Goal: Information Seeking & Learning: Learn about a topic

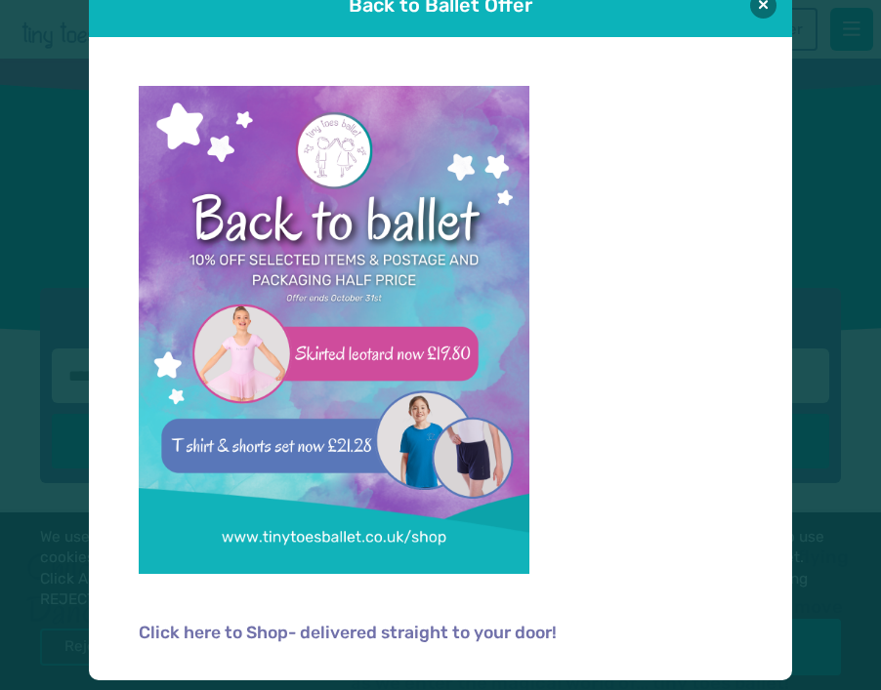
scroll to position [45, 0]
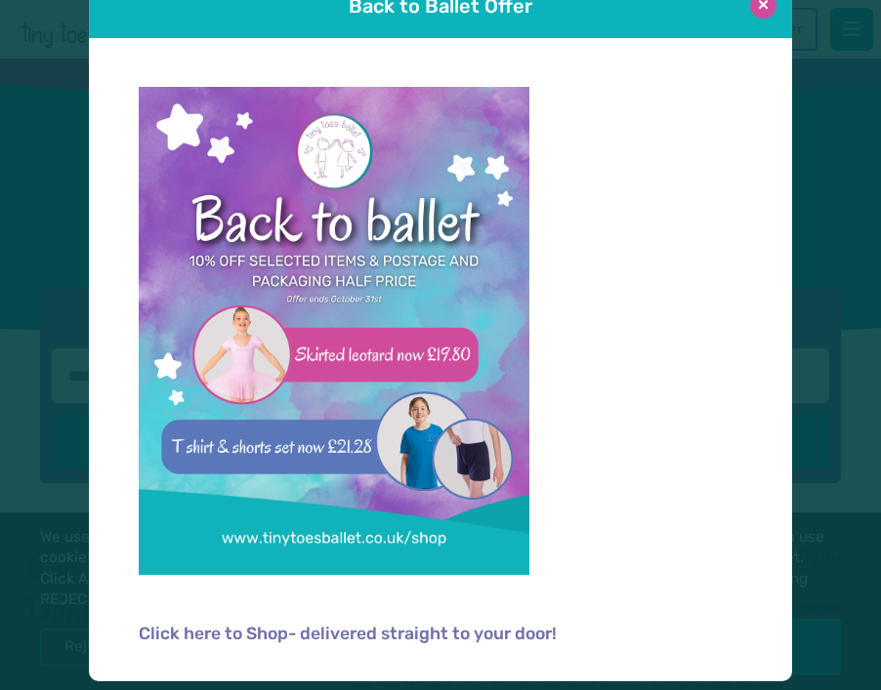
click at [763, 3] on button at bounding box center [763, 5] width 26 height 26
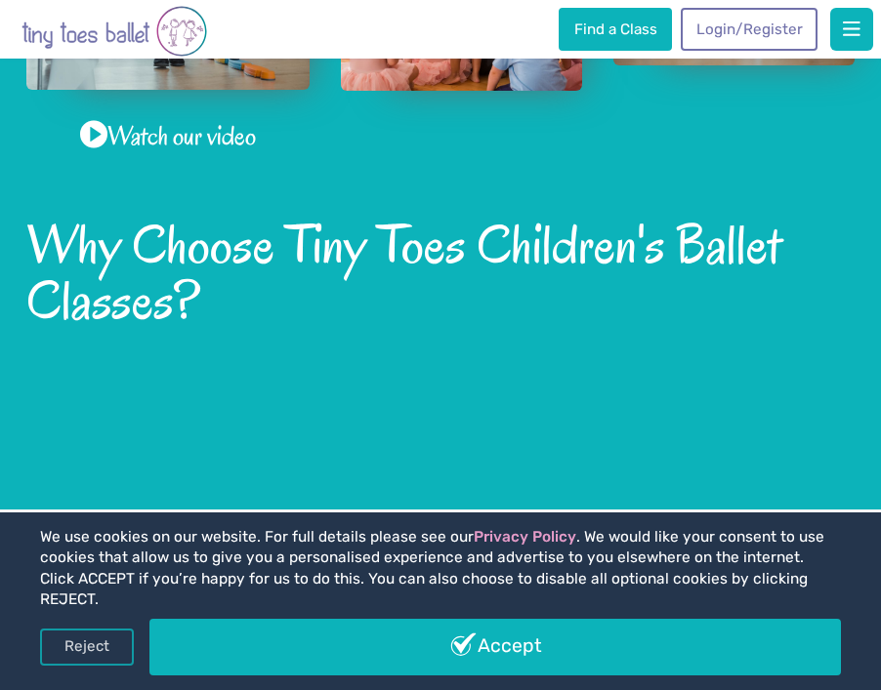
scroll to position [999, 0]
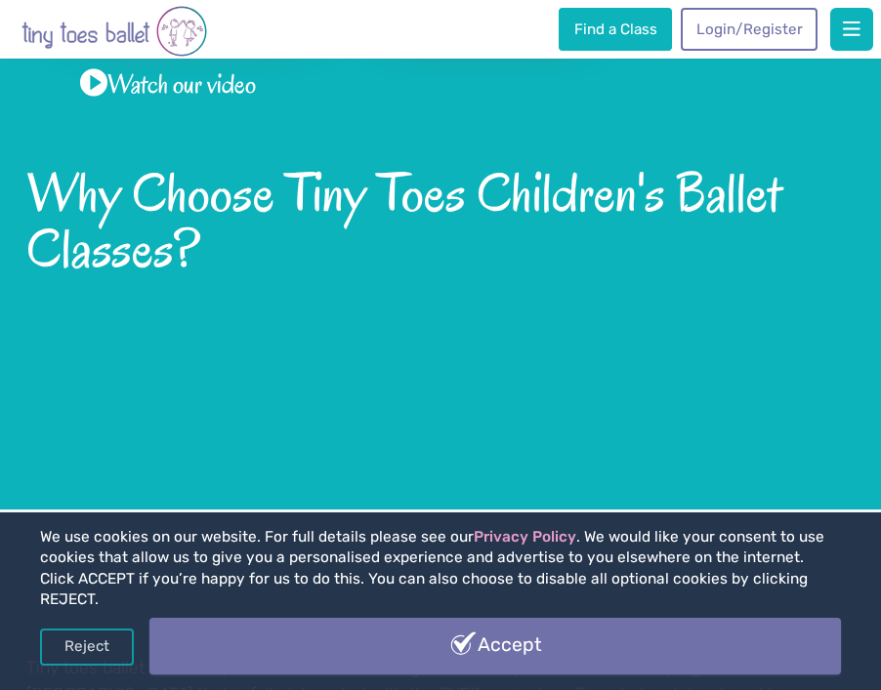
click at [435, 658] on link "Accept" at bounding box center [494, 646] width 691 height 57
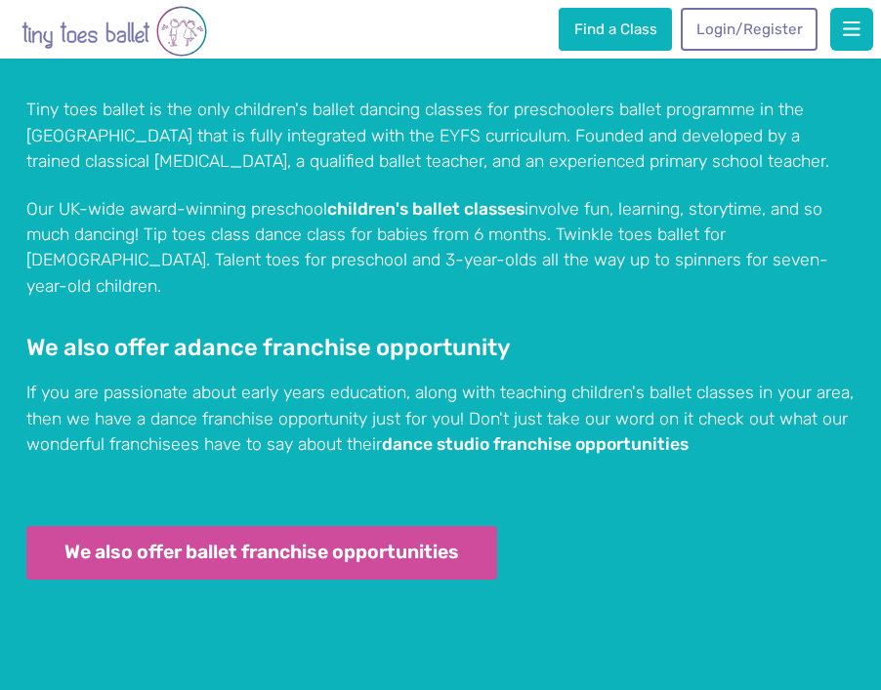
scroll to position [1826, 0]
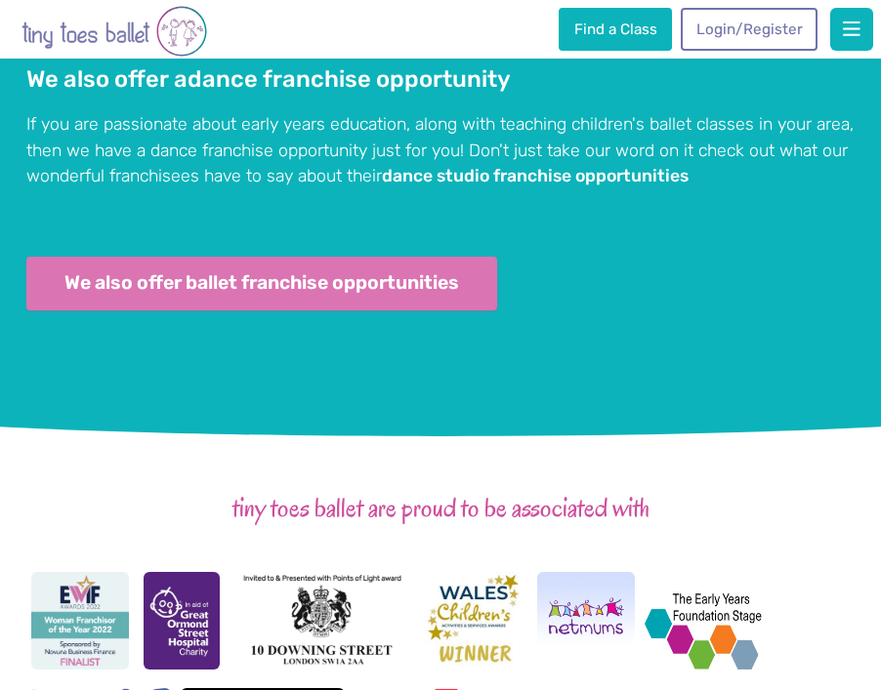
click at [322, 257] on link "We also offer ballet franchise opportunities" at bounding box center [261, 284] width 471 height 54
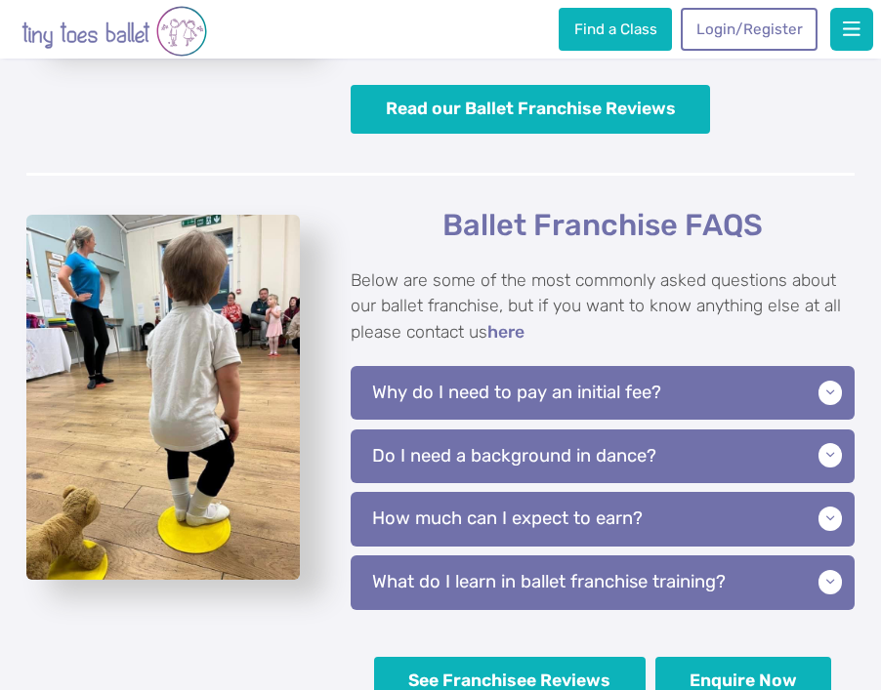
scroll to position [3765, 0]
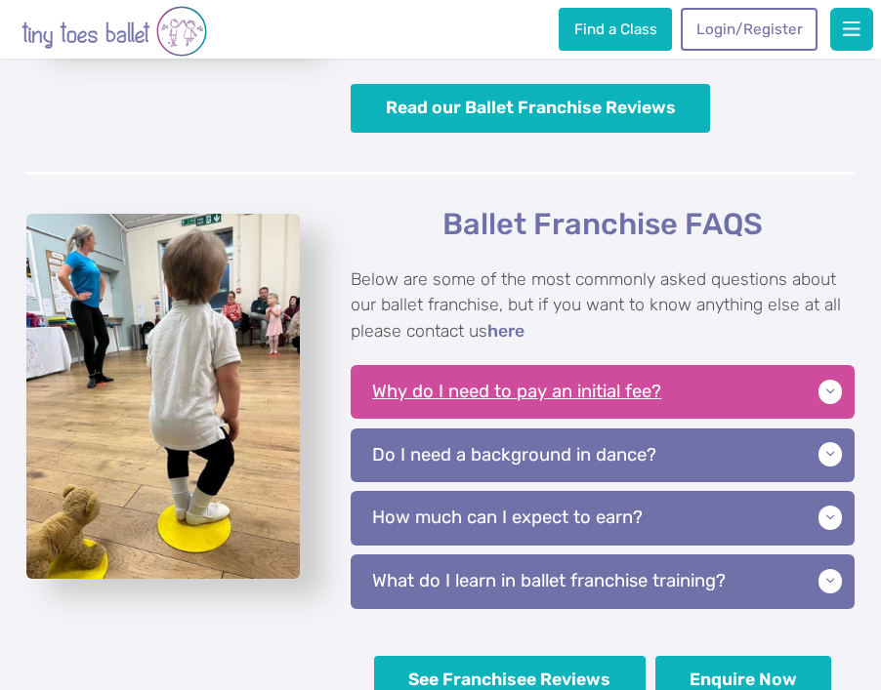
click at [643, 365] on p "Why do I need to pay an initial fee?" at bounding box center [603, 392] width 504 height 54
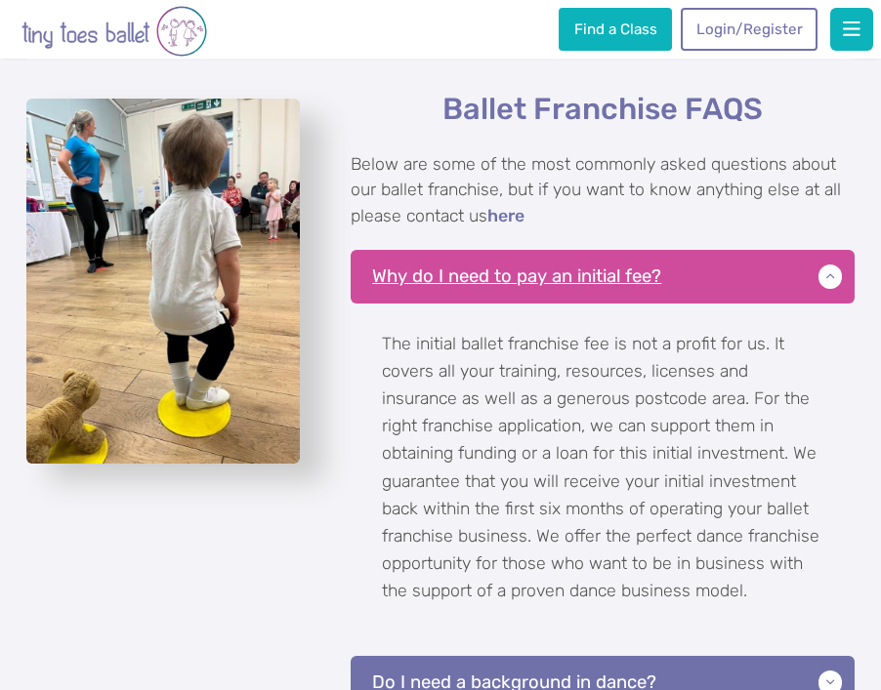
scroll to position [3958, 0]
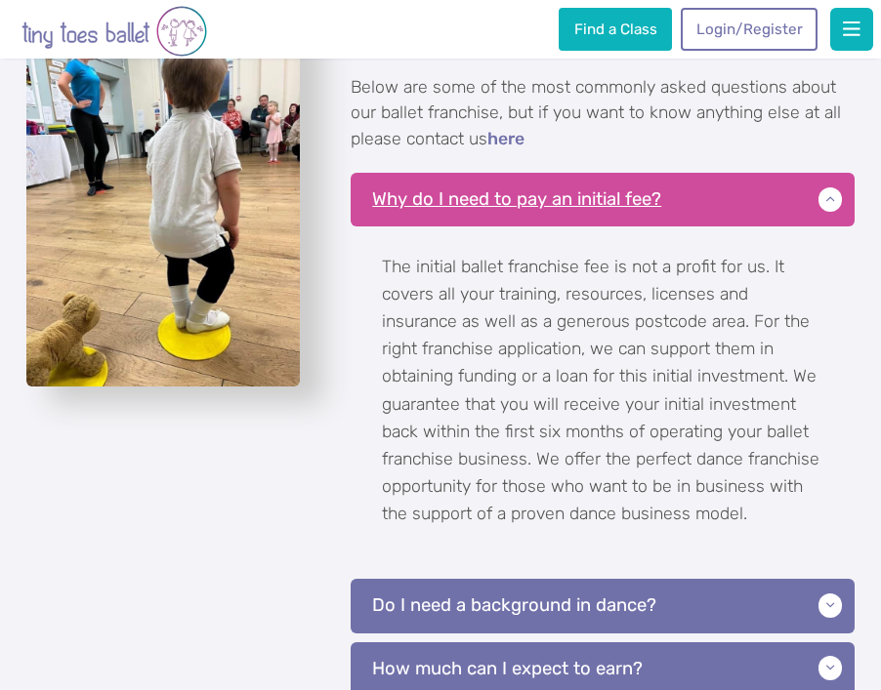
click at [666, 181] on p "Why do I need to pay an initial fee?" at bounding box center [603, 200] width 504 height 54
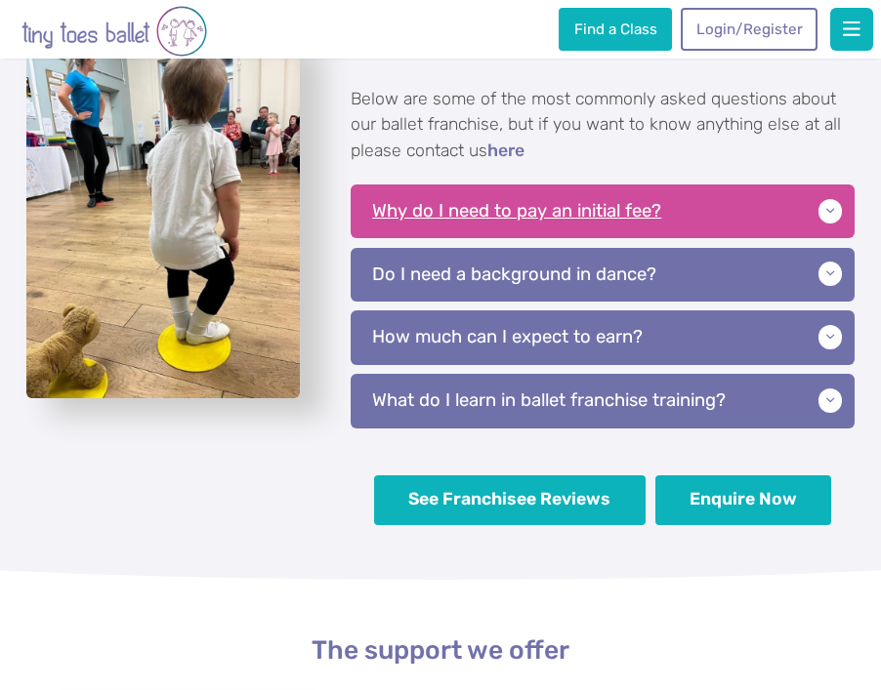
scroll to position [3946, 0]
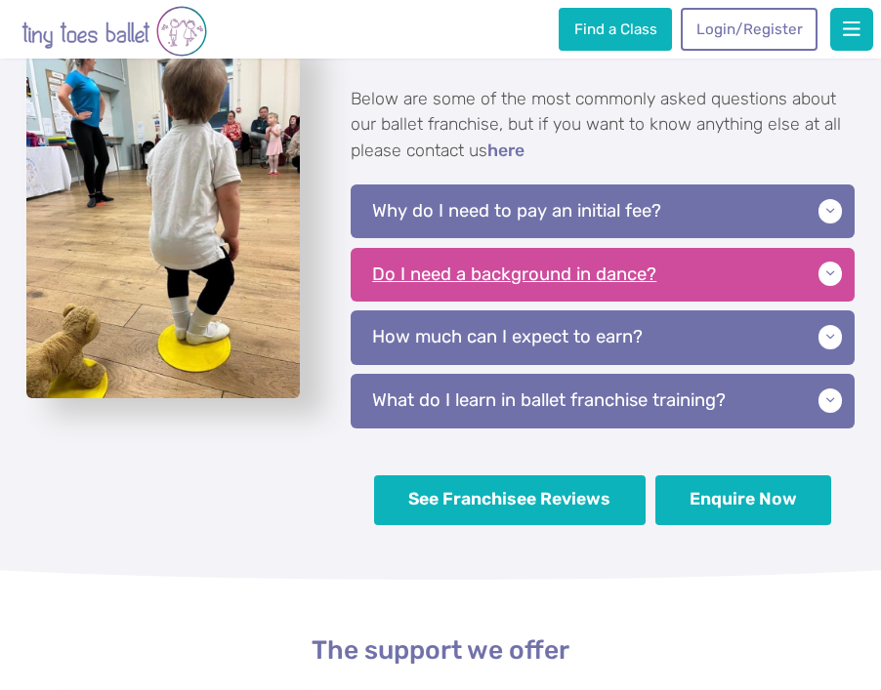
click at [657, 253] on p "Do I need a background in dance?" at bounding box center [603, 275] width 504 height 54
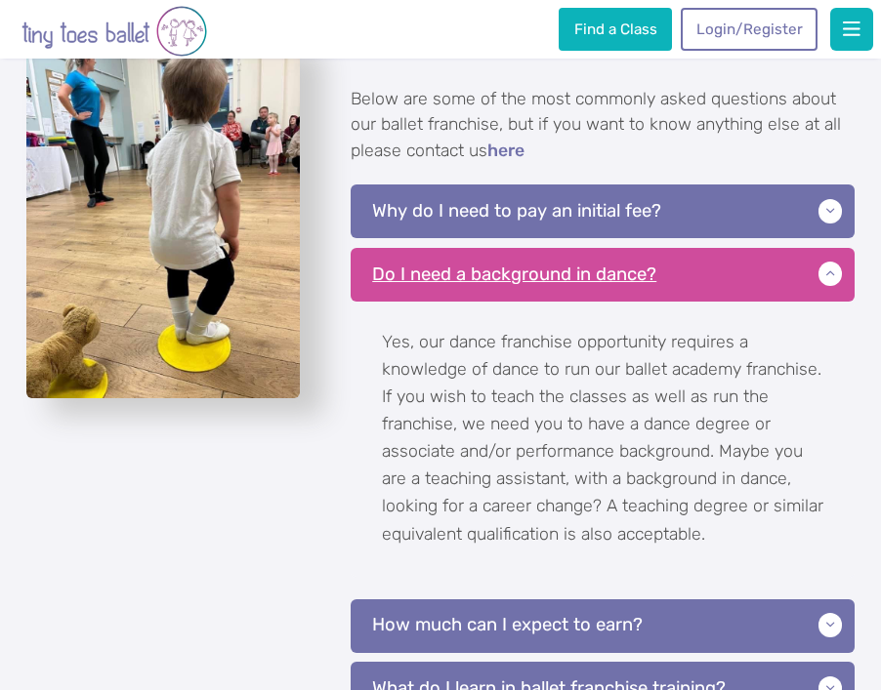
click at [701, 251] on p "Do I need a background in dance?" at bounding box center [603, 275] width 504 height 54
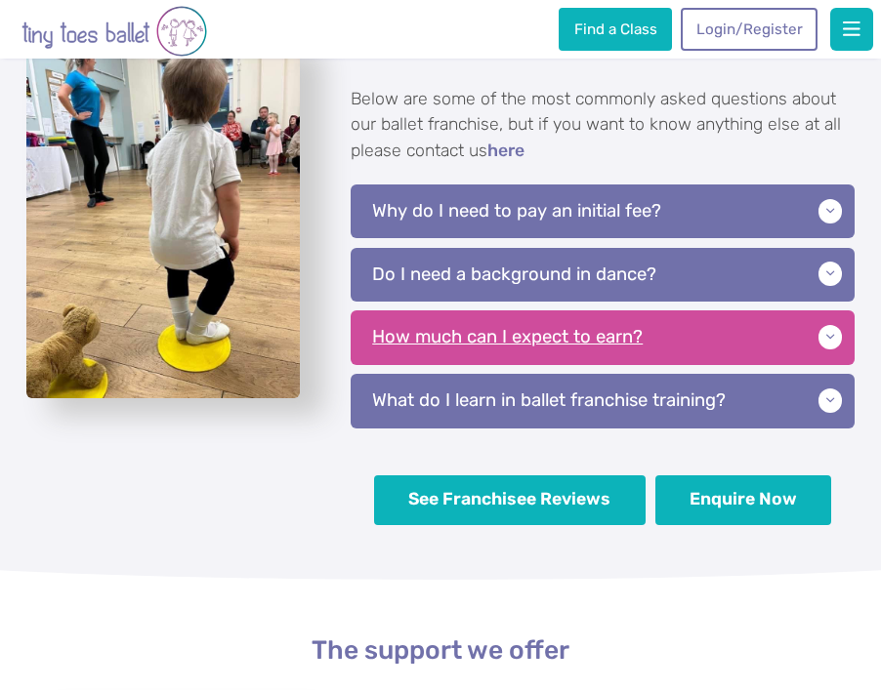
click at [675, 316] on p "How much can I expect to earn?" at bounding box center [603, 338] width 504 height 54
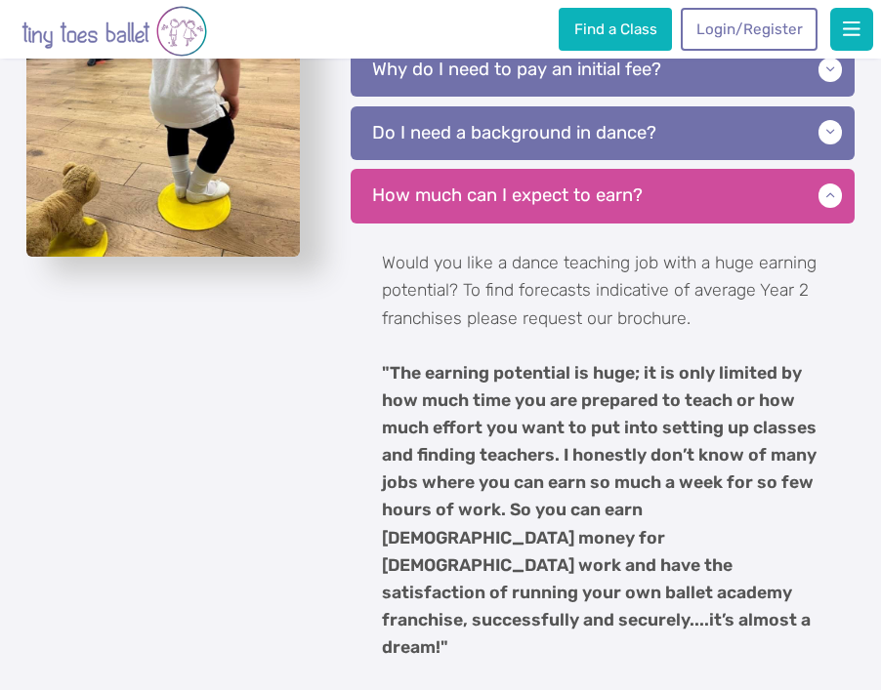
scroll to position [4073, 0]
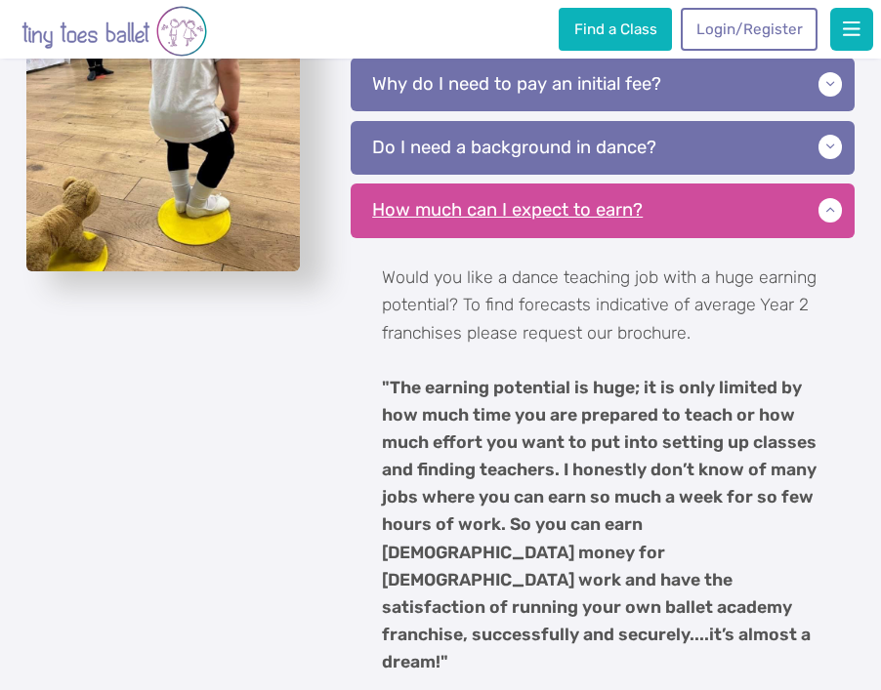
click at [680, 198] on p "How much can I expect to earn?" at bounding box center [603, 211] width 504 height 54
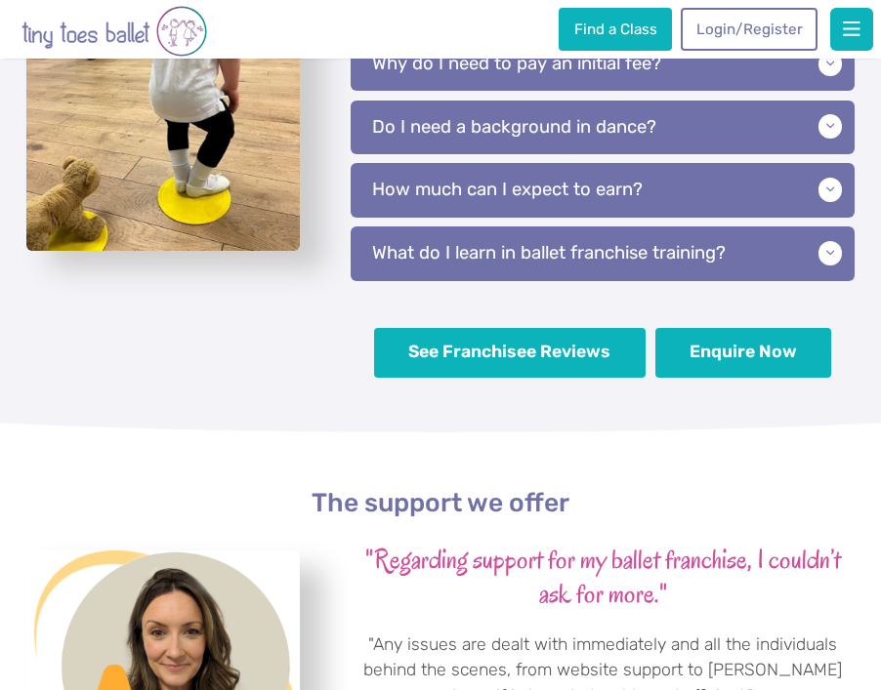
scroll to position [4054, 0]
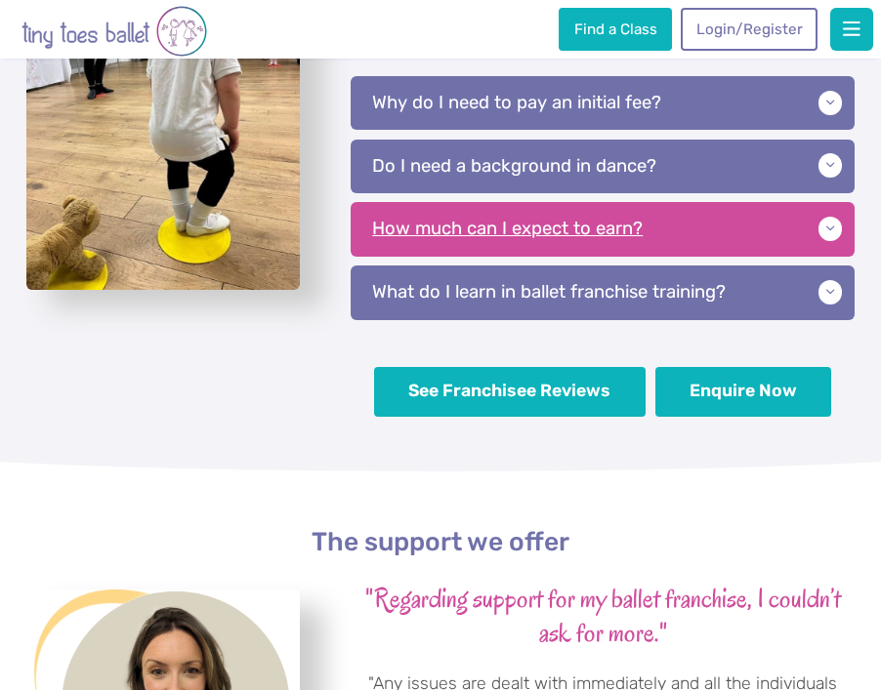
click at [678, 203] on p "How much can I expect to earn?" at bounding box center [603, 229] width 504 height 54
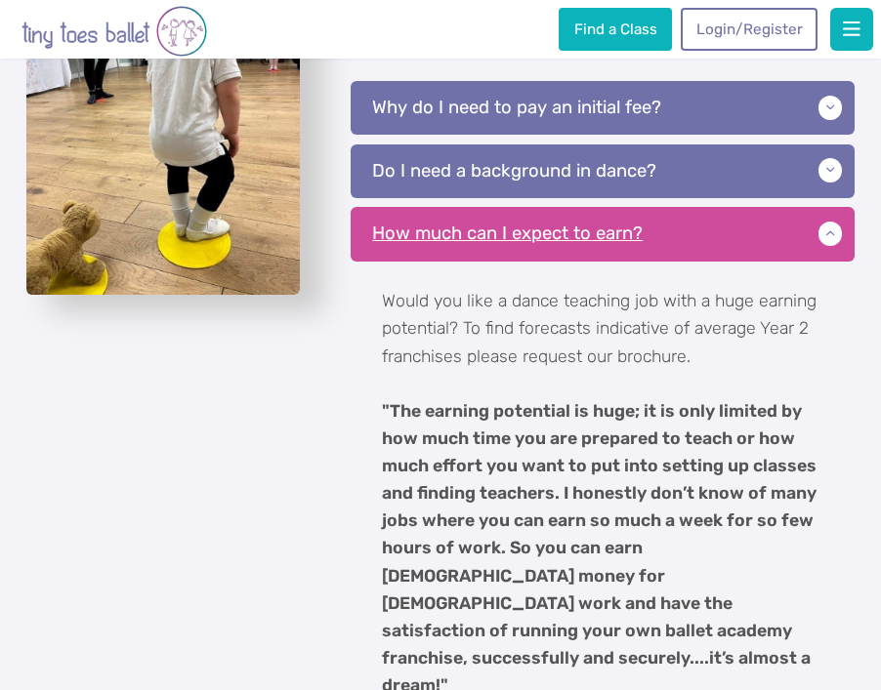
scroll to position [4043, 0]
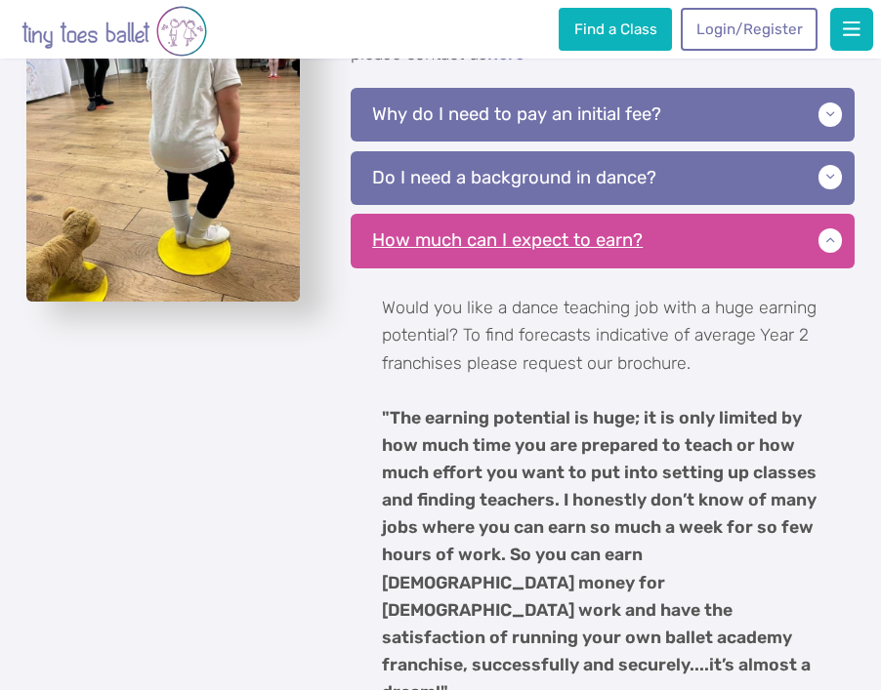
click at [696, 214] on p "How much can I expect to earn?" at bounding box center [603, 241] width 504 height 54
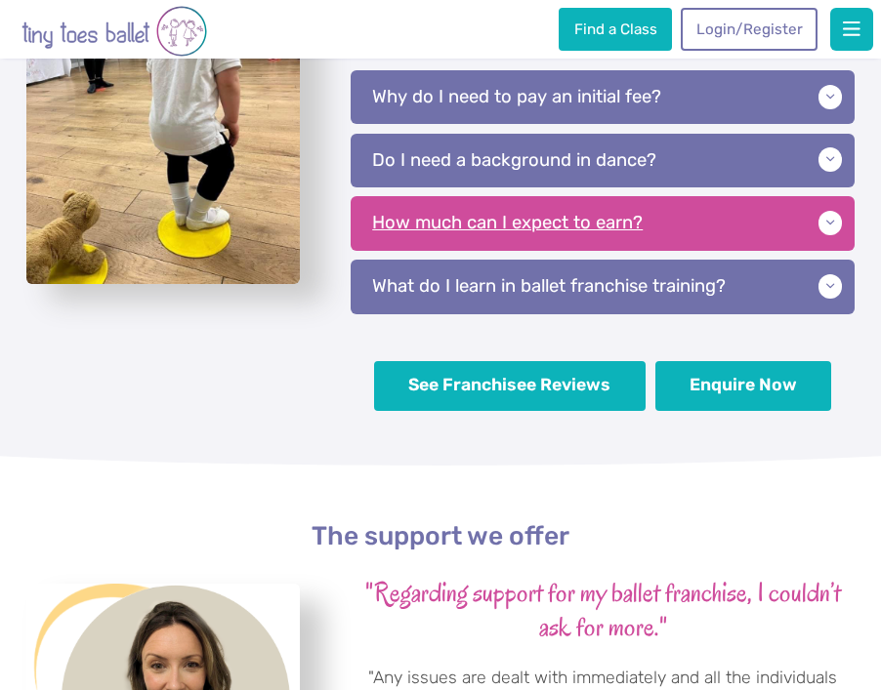
scroll to position [4073, 0]
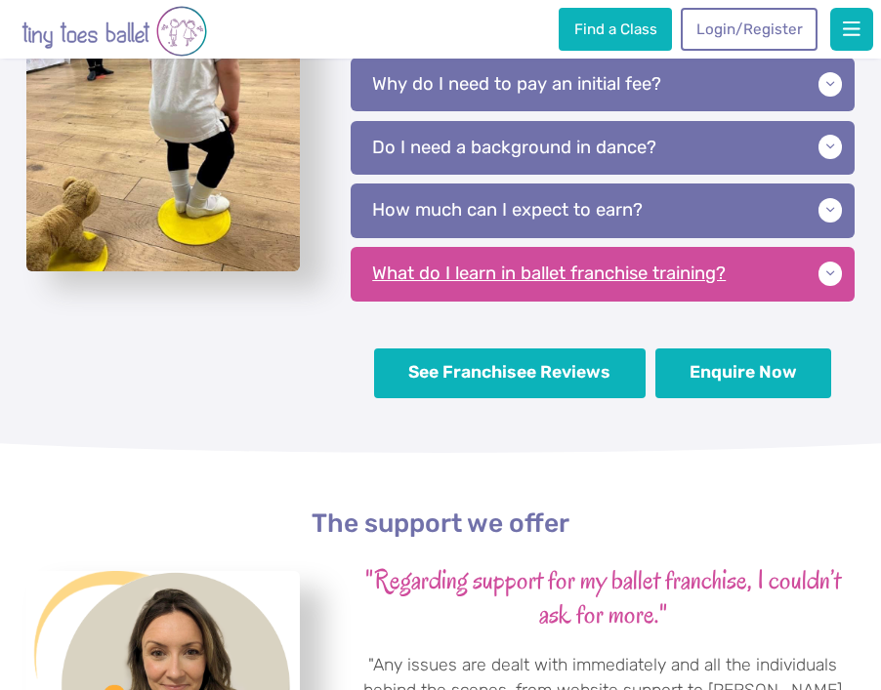
click at [771, 252] on p "What do I learn in ballet franchise training?" at bounding box center [603, 274] width 504 height 54
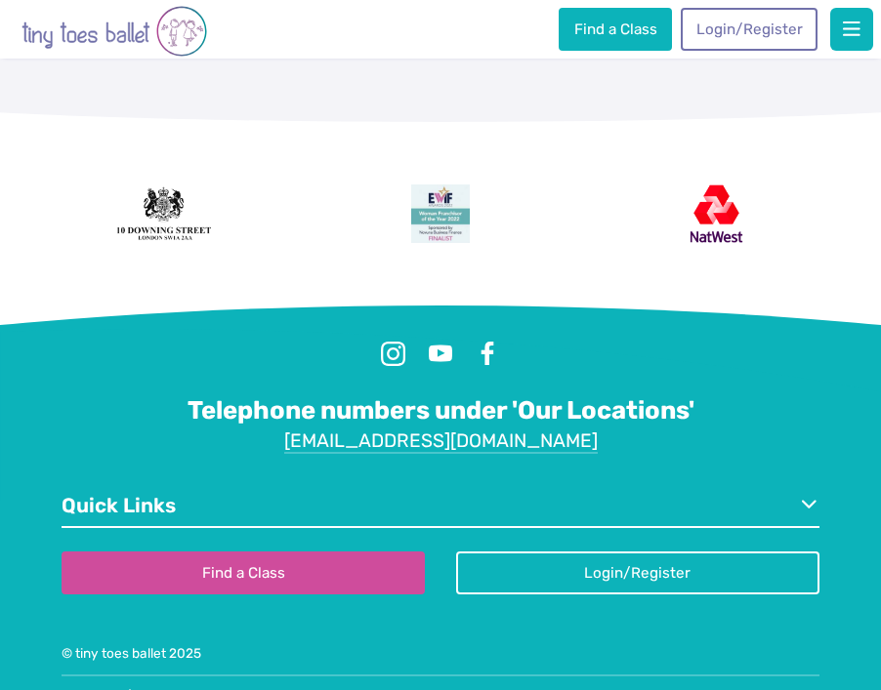
scroll to position [7892, 0]
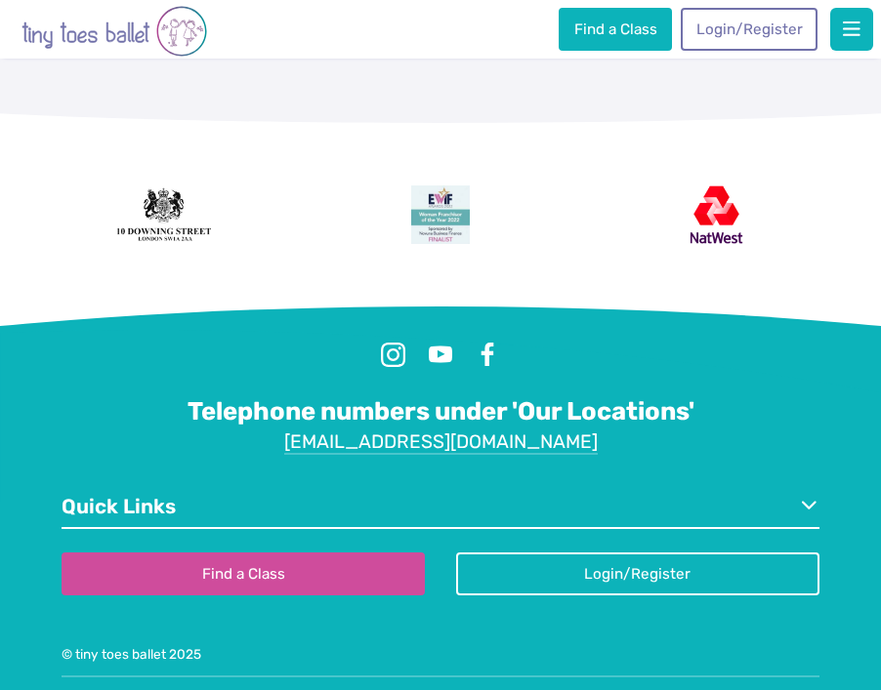
click at [588, 487] on link "Quick Links" at bounding box center [441, 508] width 758 height 43
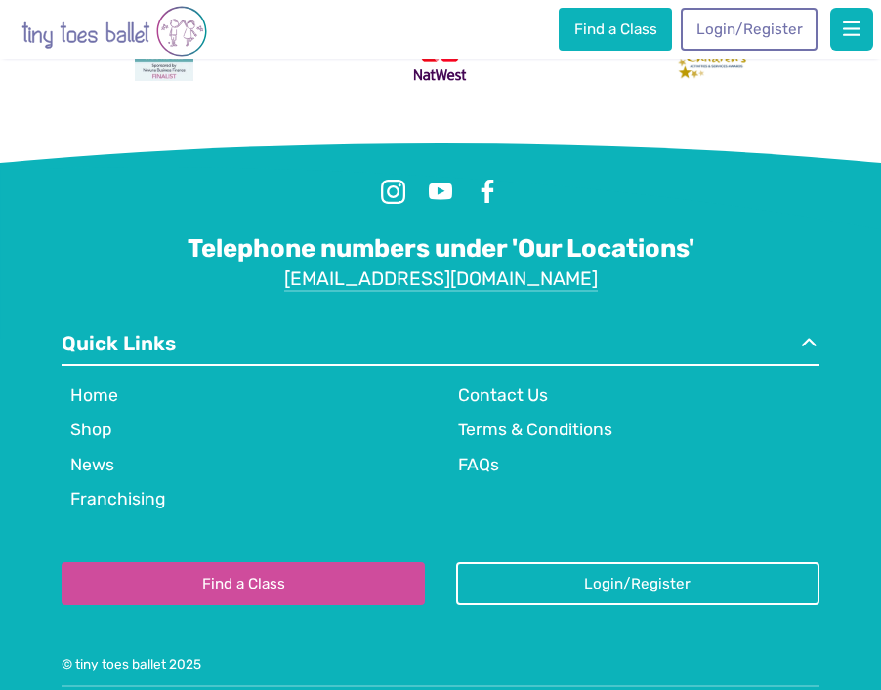
scroll to position [8054, 0]
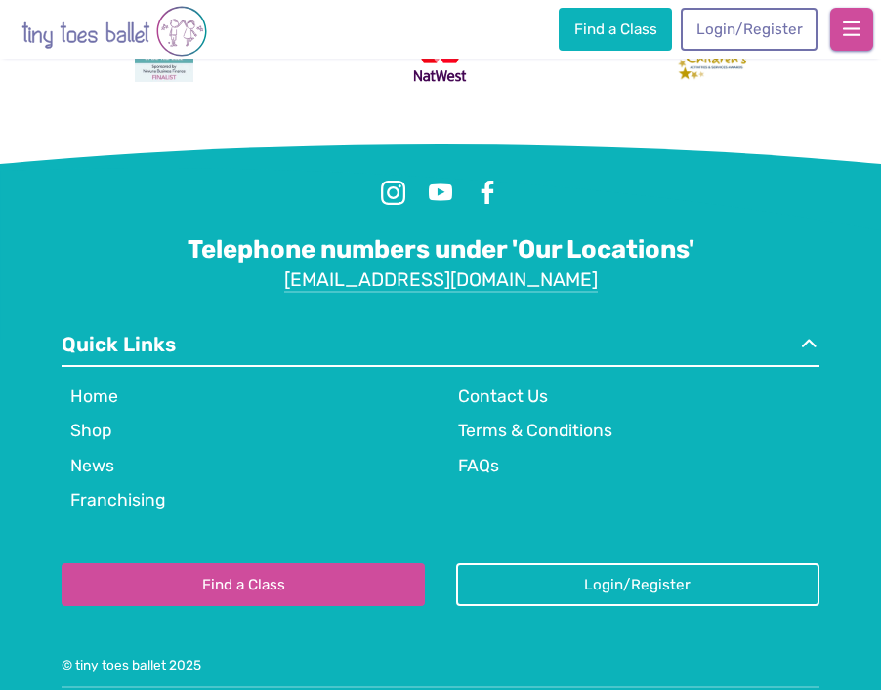
click at [858, 22] on span "button" at bounding box center [852, 30] width 18 height 20
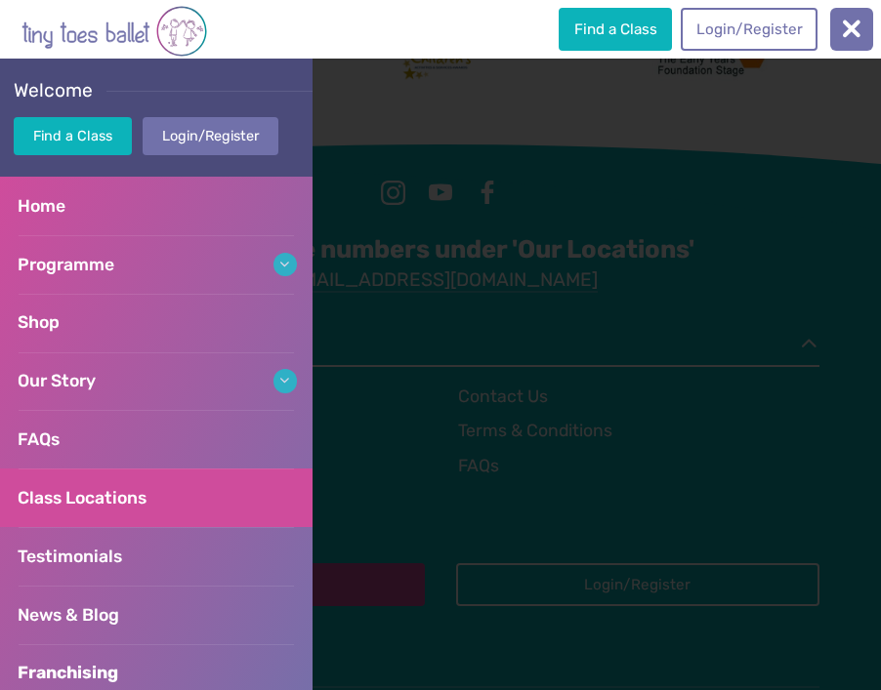
click at [145, 494] on span "Class Locations" at bounding box center [82, 498] width 129 height 20
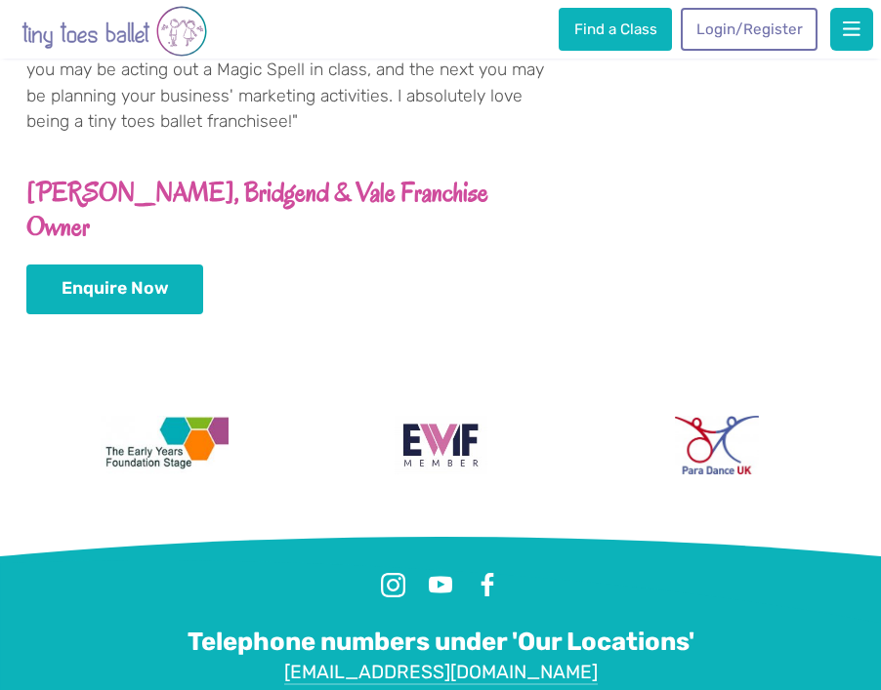
scroll to position [5355, 0]
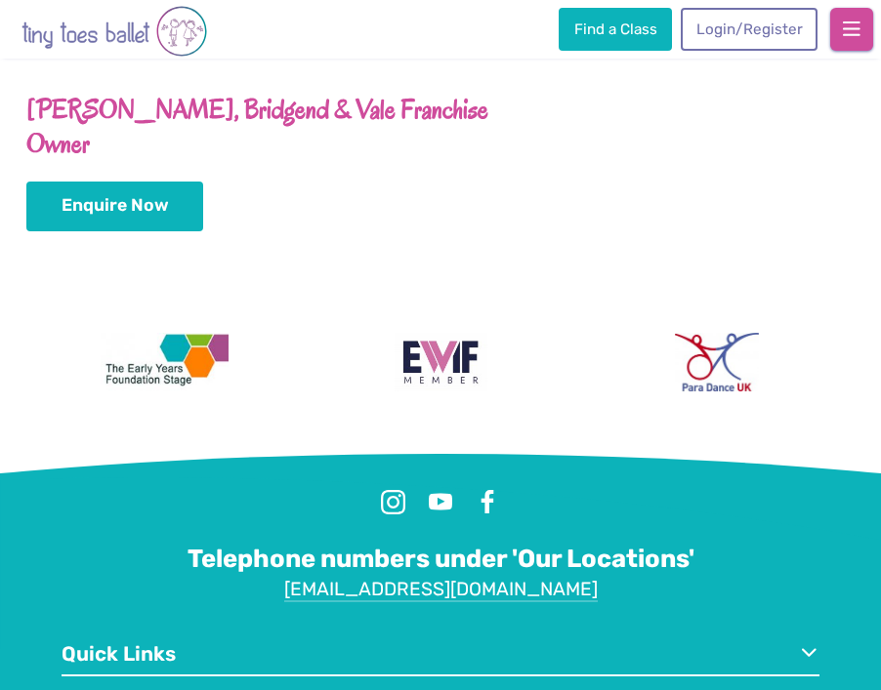
click at [863, 12] on button "button" at bounding box center [851, 29] width 43 height 43
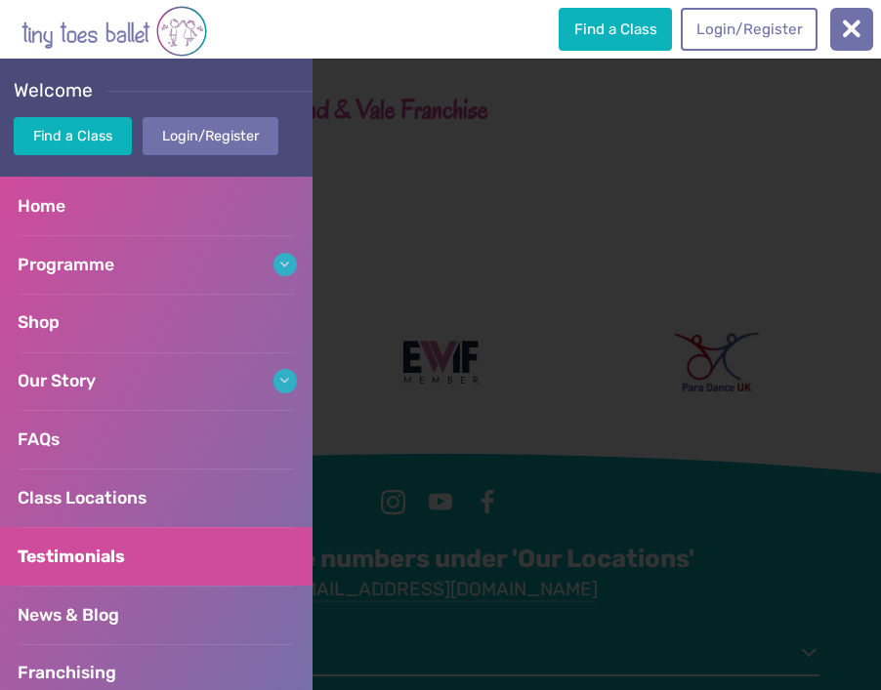
scroll to position [45, 0]
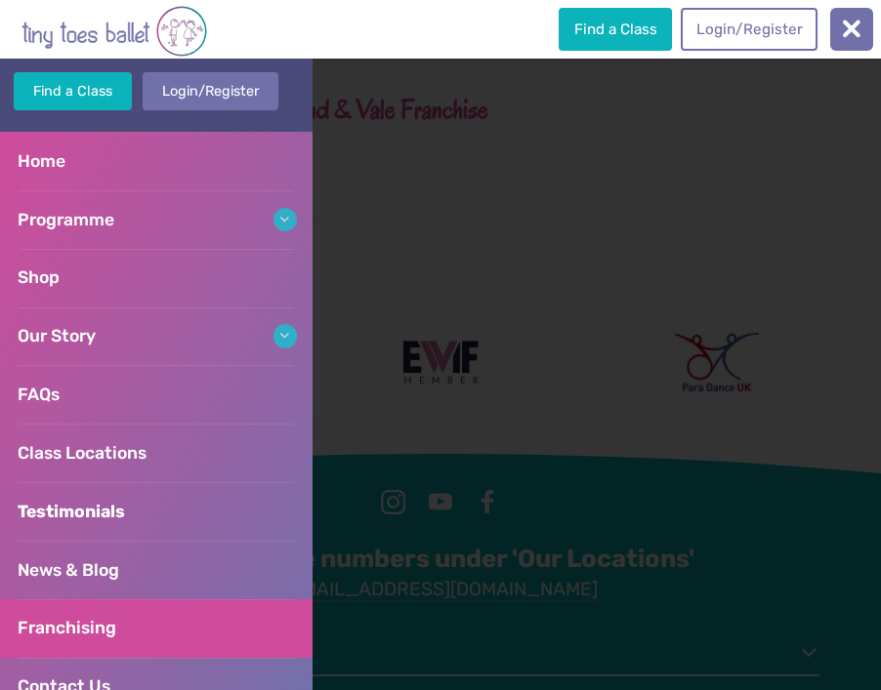
click at [73, 618] on span "Franchising" at bounding box center [67, 628] width 99 height 20
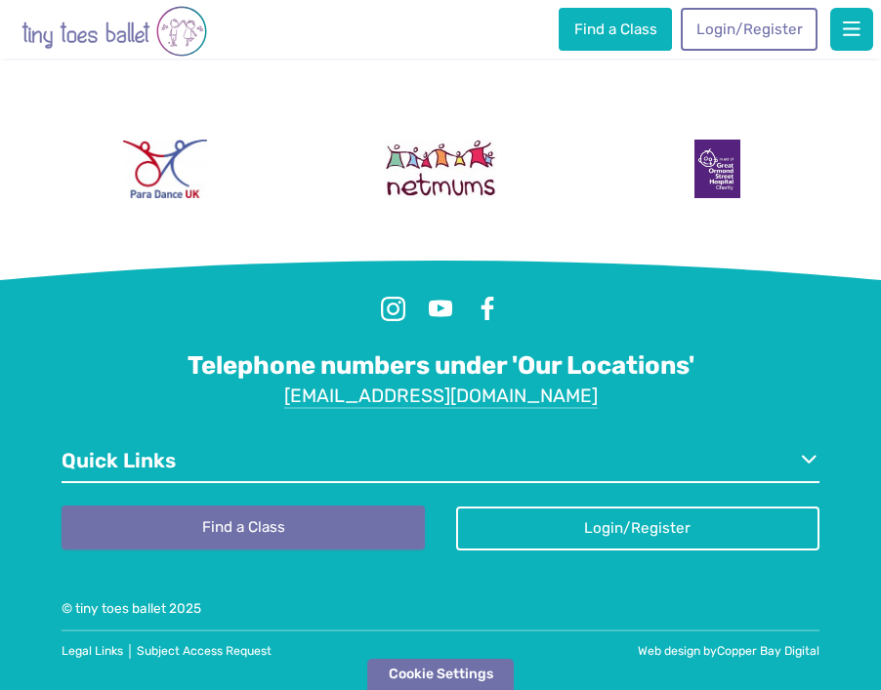
scroll to position [4835, 0]
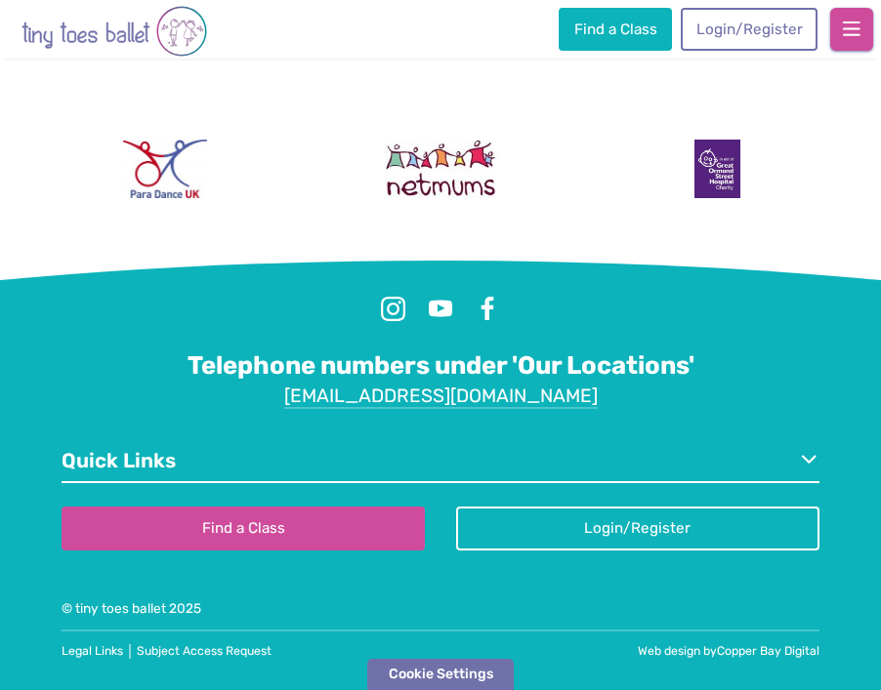
click at [857, 31] on span "button" at bounding box center [852, 30] width 18 height 20
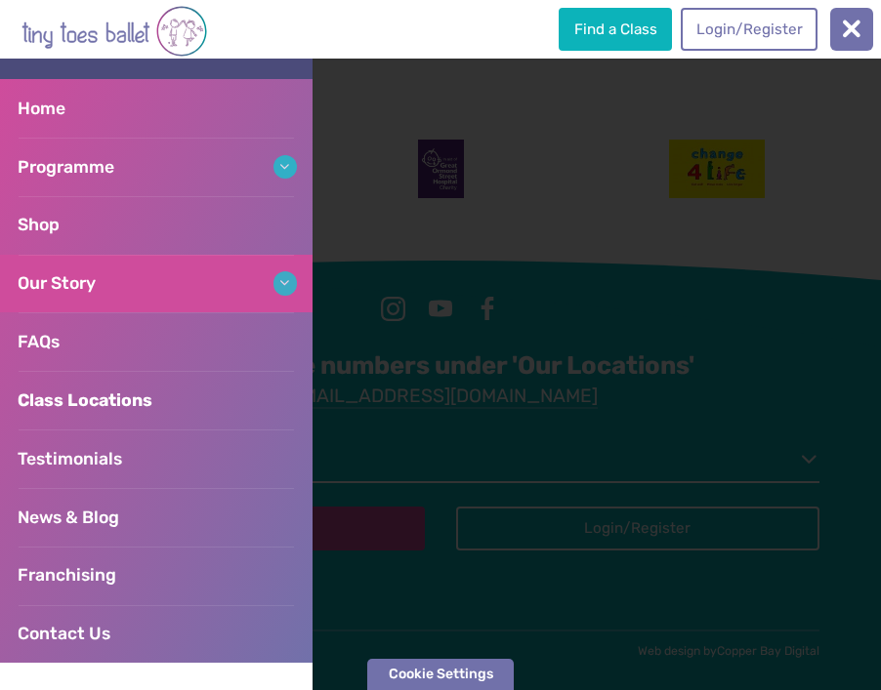
scroll to position [107, 0]
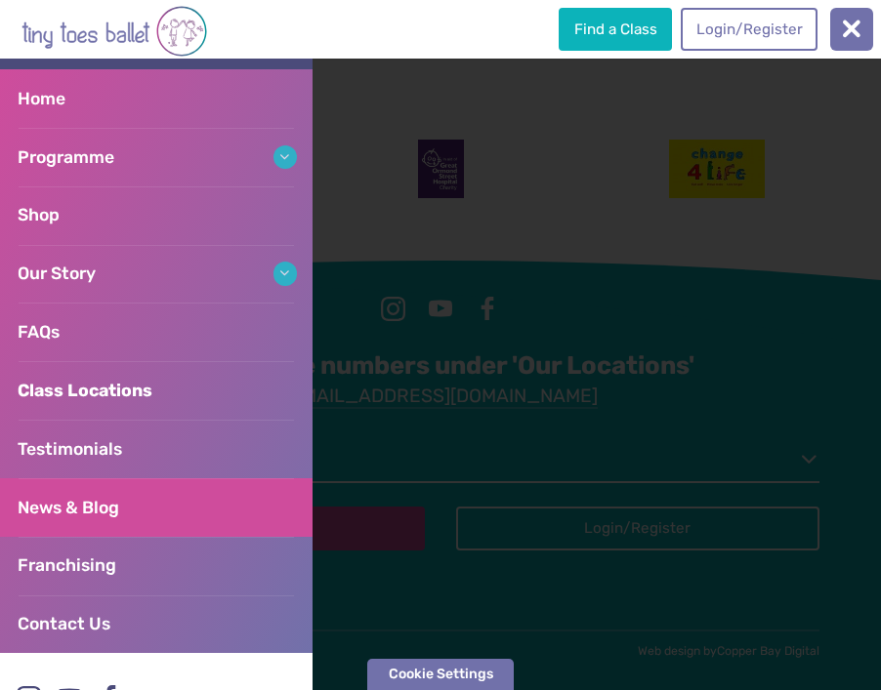
click at [79, 499] on span "News & Blog" at bounding box center [69, 508] width 102 height 20
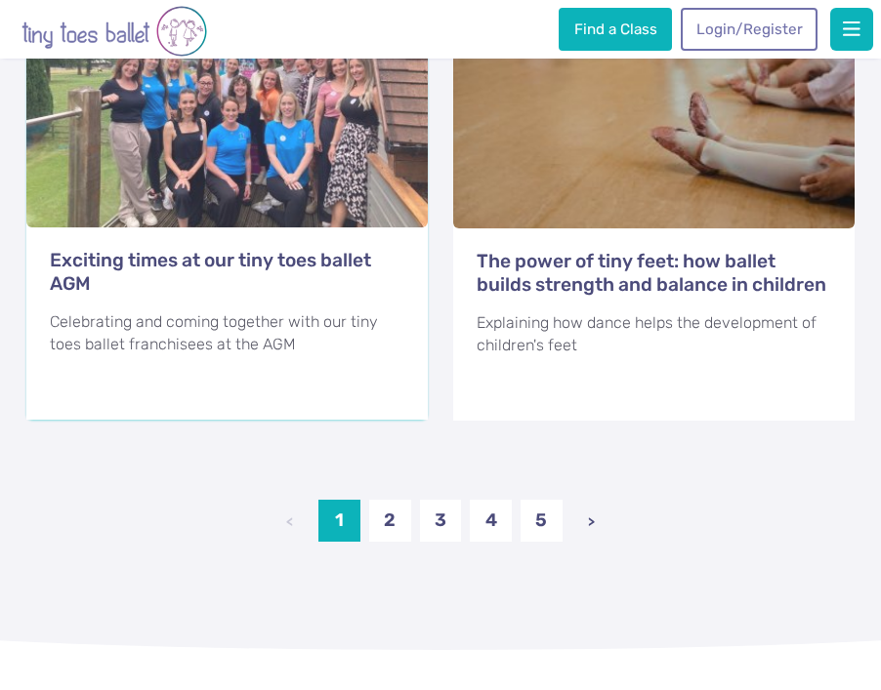
scroll to position [3278, 0]
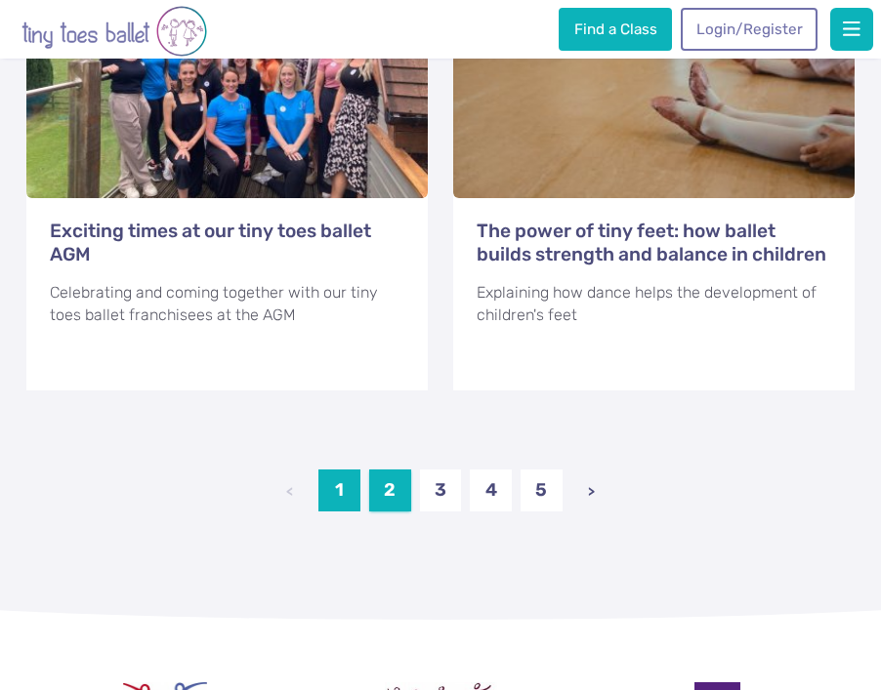
click at [400, 491] on link "2" at bounding box center [390, 491] width 42 height 42
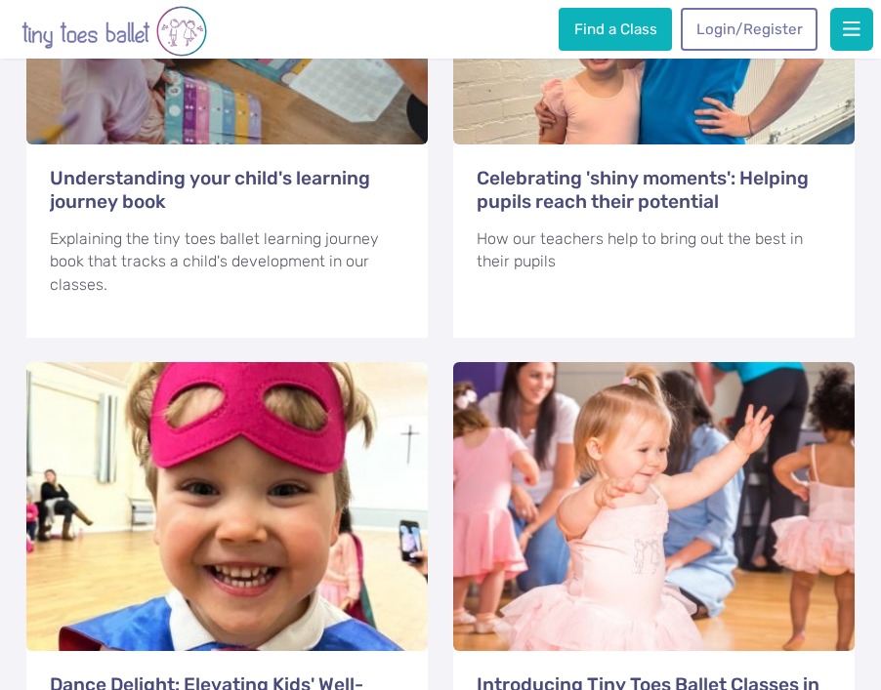
scroll to position [889, 0]
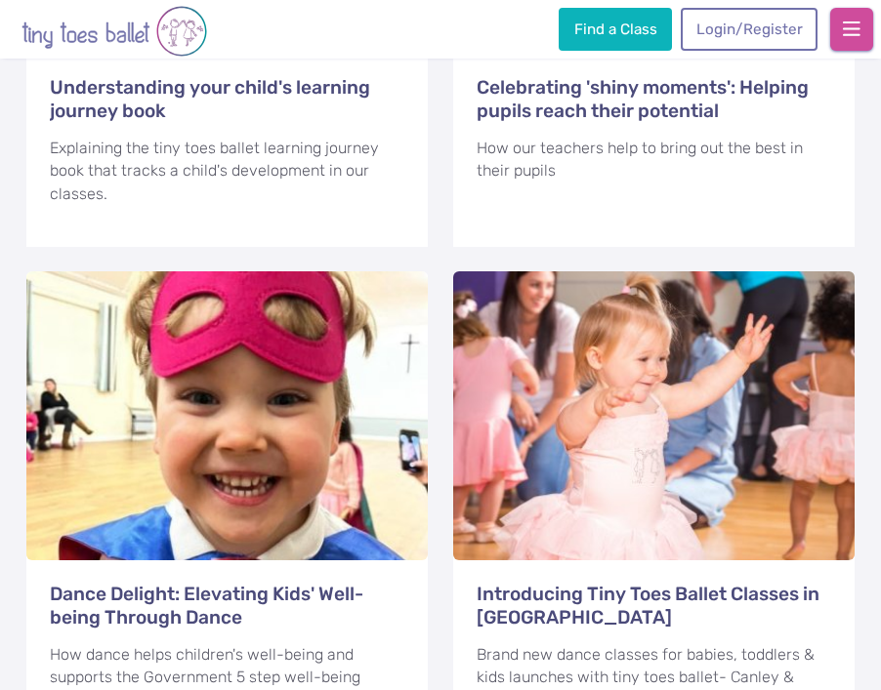
click at [856, 36] on span "button" at bounding box center [852, 30] width 18 height 20
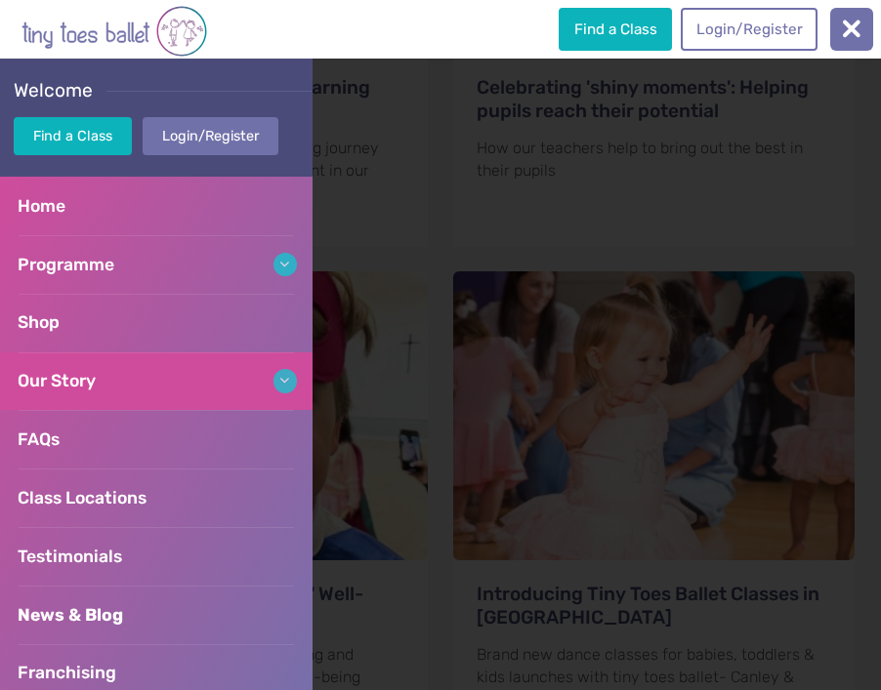
click at [109, 368] on link "Our Story" at bounding box center [156, 381] width 312 height 59
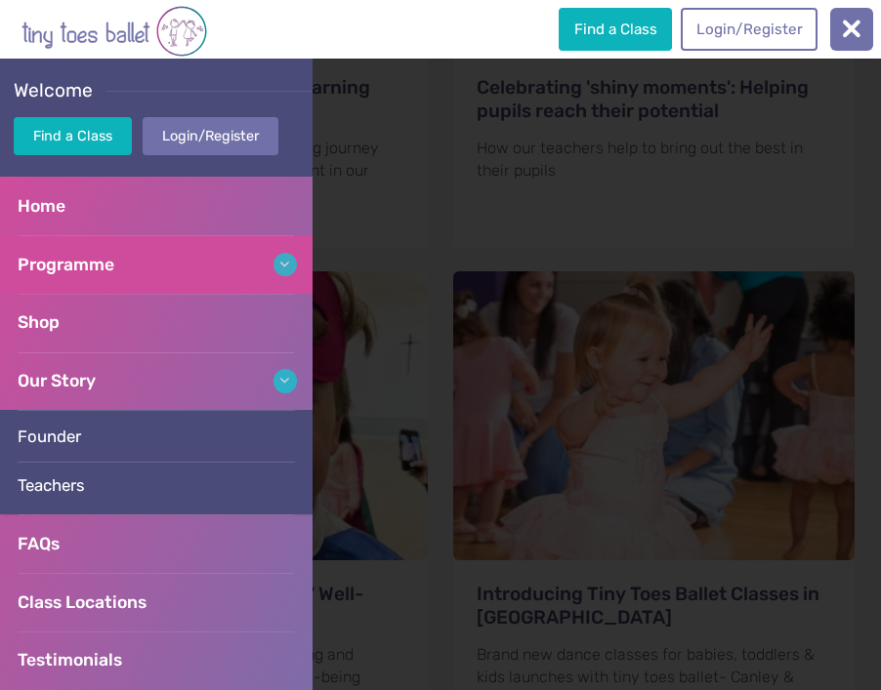
click at [142, 262] on link "Programme" at bounding box center [156, 264] width 312 height 59
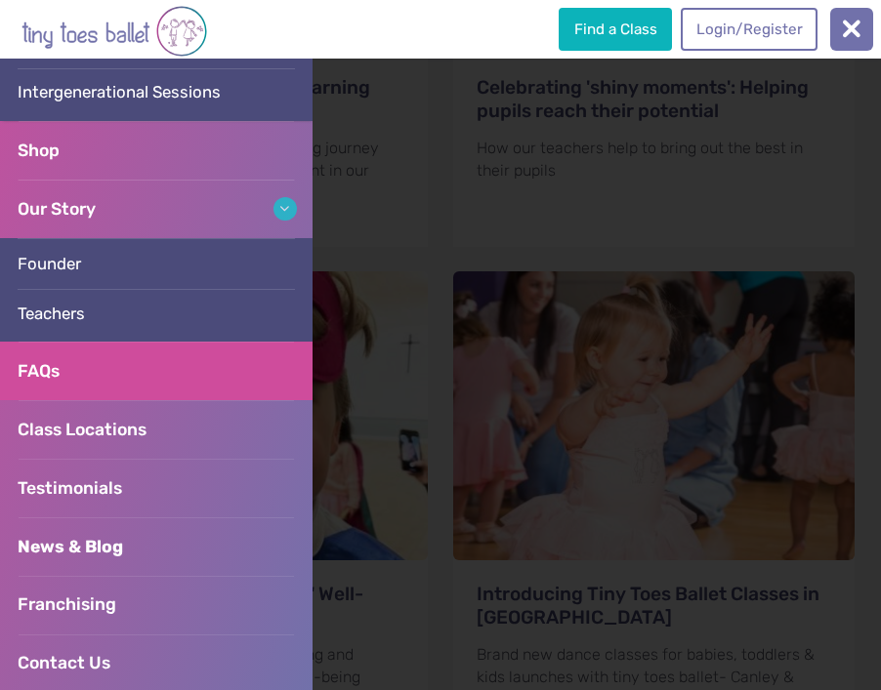
scroll to position [478, 0]
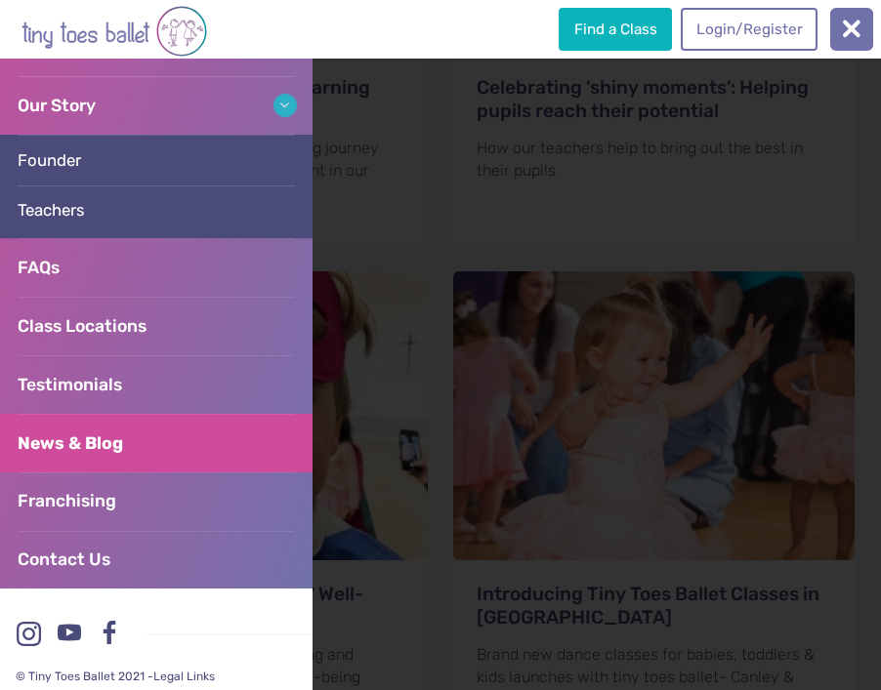
click at [106, 441] on span "News & Blog" at bounding box center [70, 444] width 105 height 20
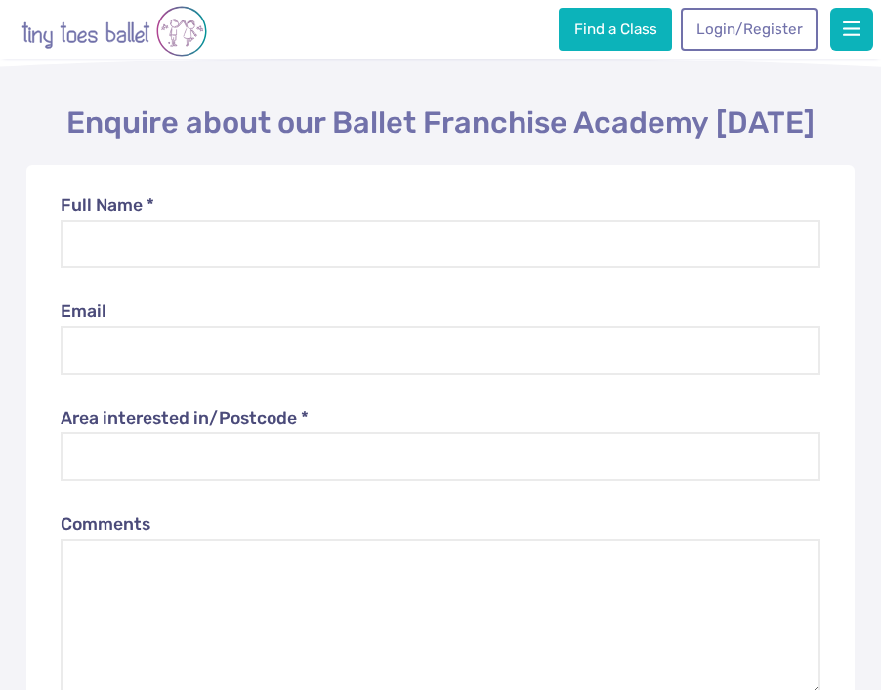
scroll to position [6223, 0]
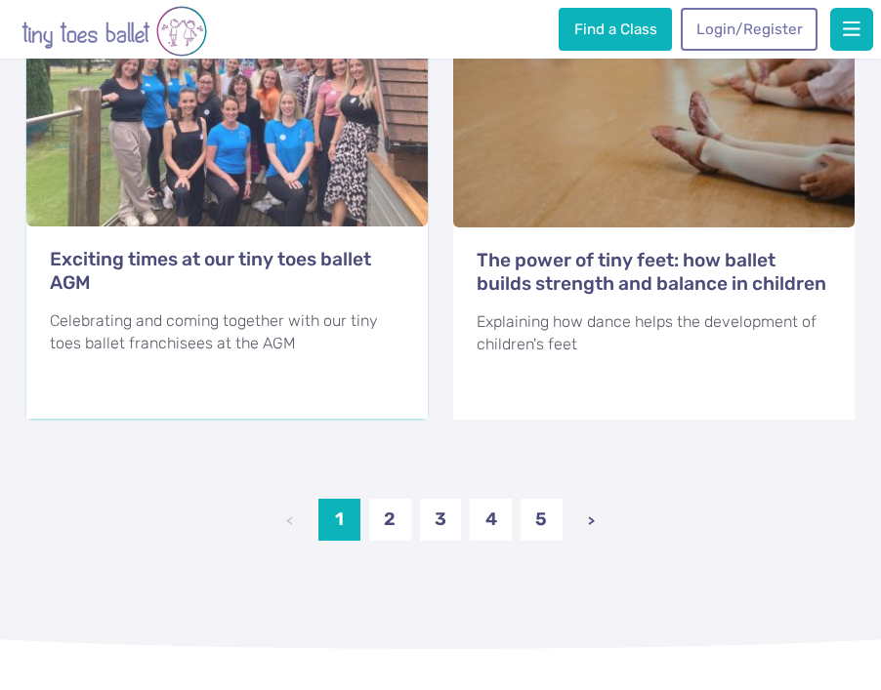
scroll to position [3260, 0]
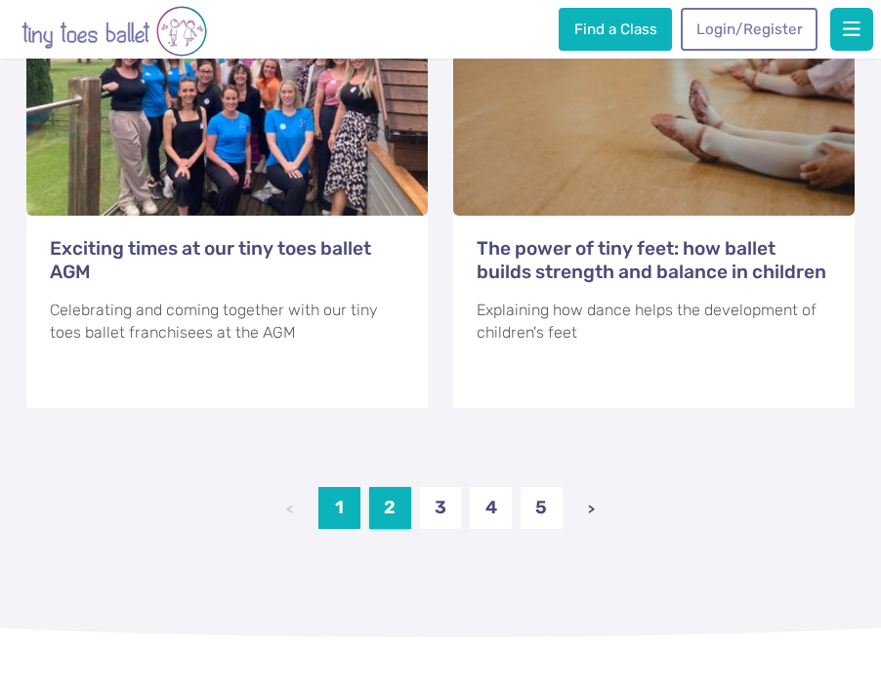
click at [402, 501] on link "2" at bounding box center [390, 508] width 42 height 42
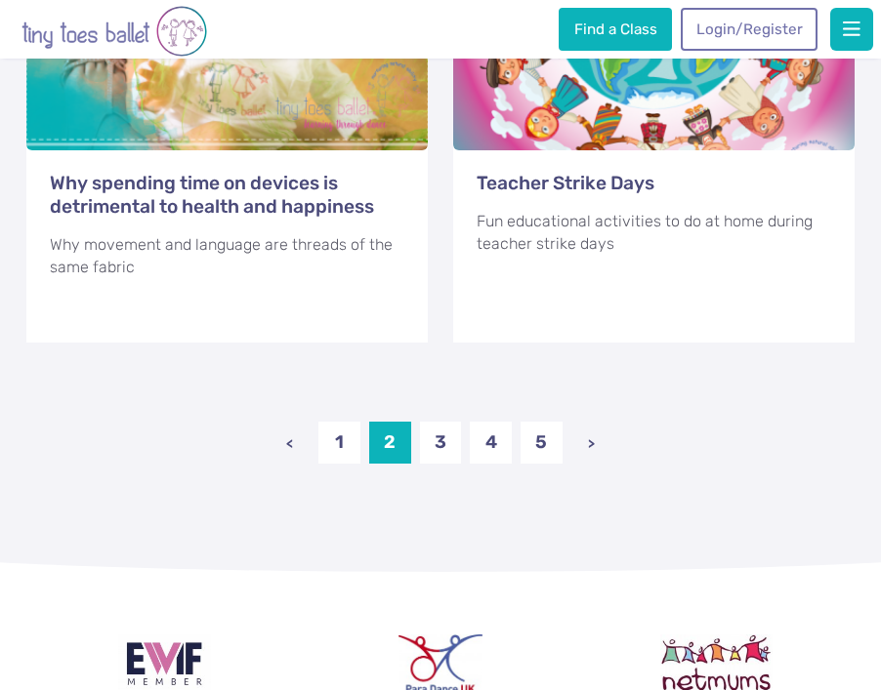
scroll to position [3339, 0]
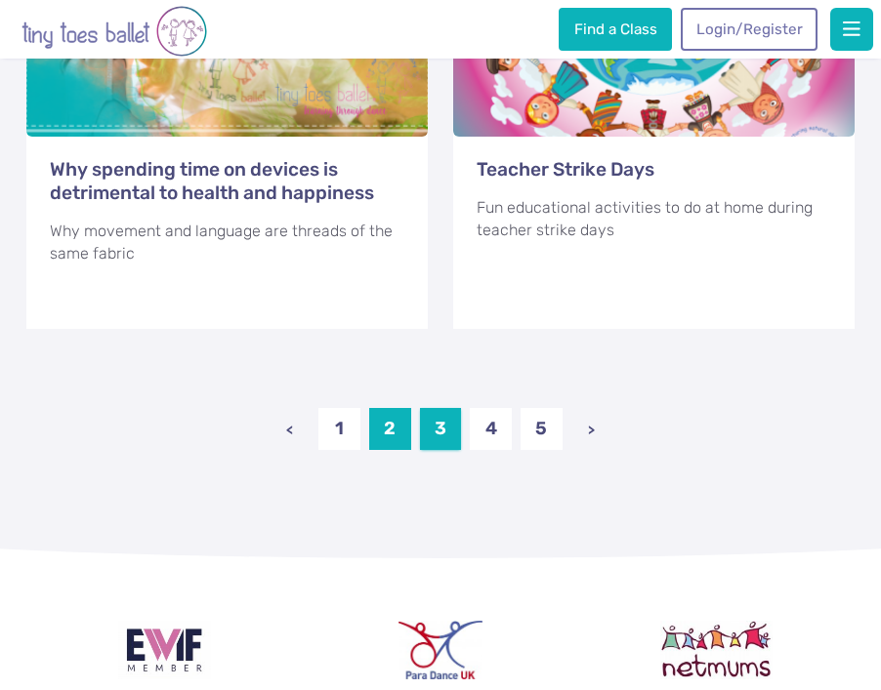
click at [443, 443] on link "3" at bounding box center [441, 429] width 42 height 42
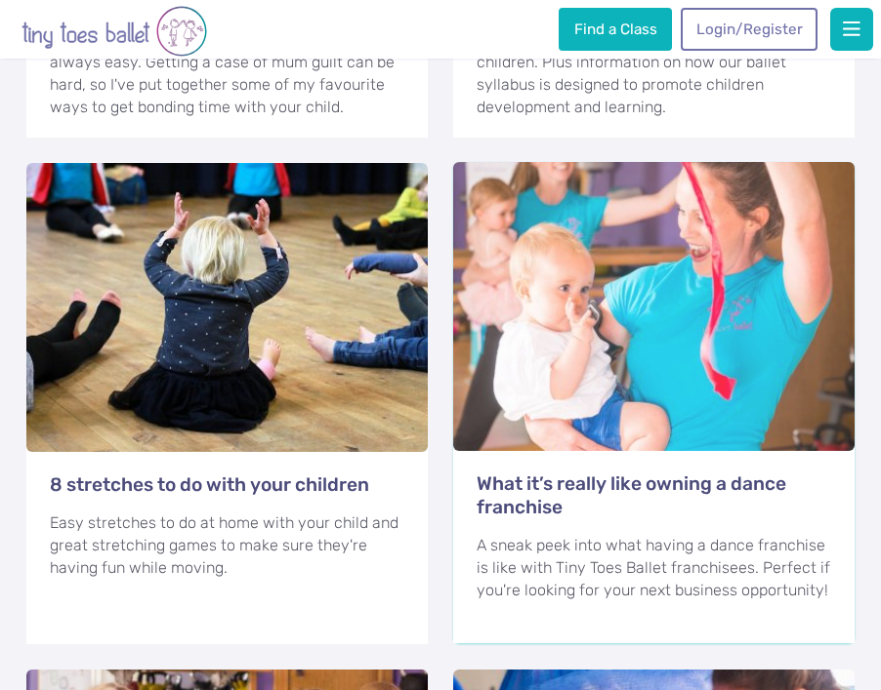
scroll to position [2518, 0]
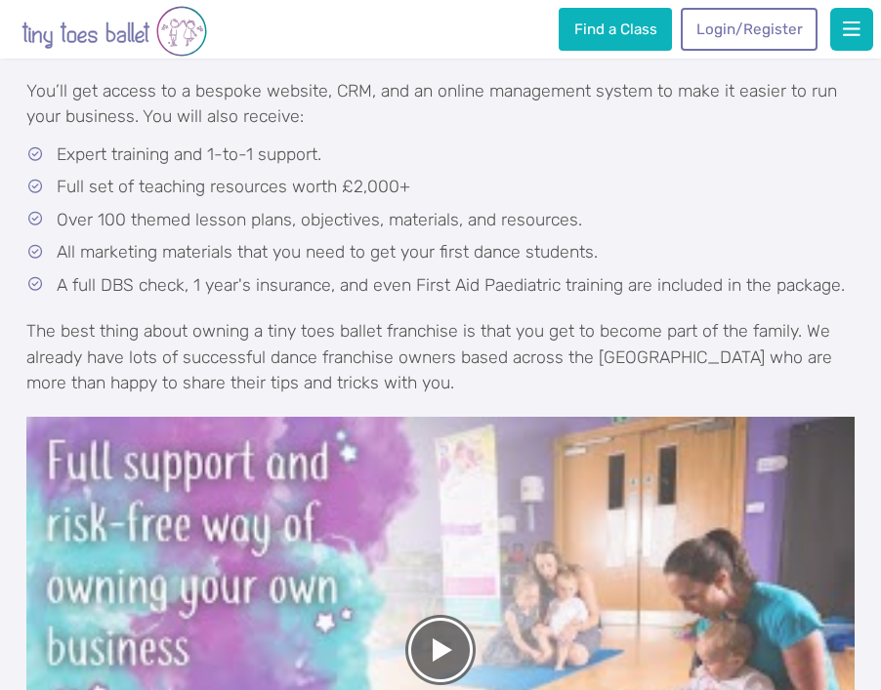
scroll to position [2143, 0]
